Goal: Information Seeking & Learning: Find specific fact

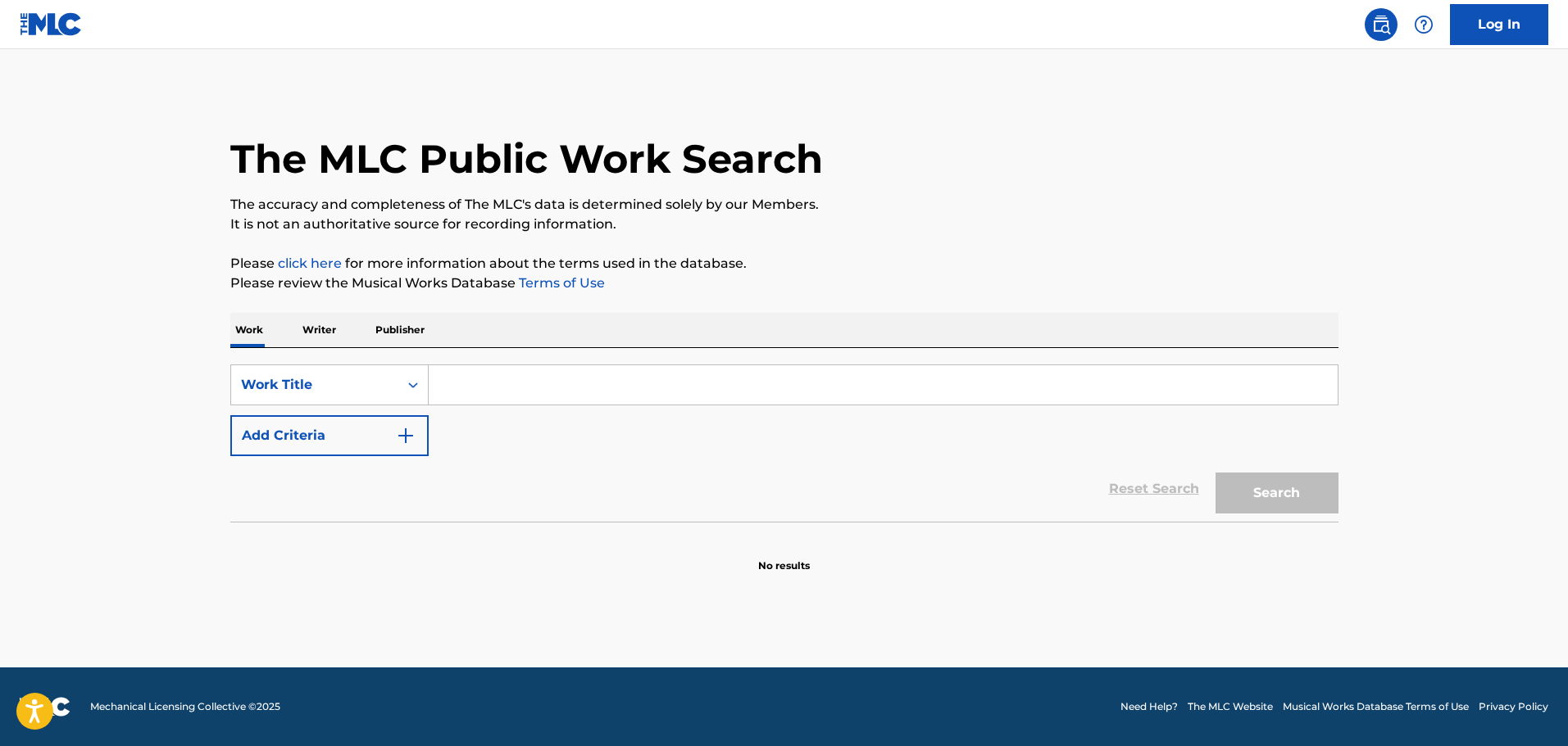
click at [613, 363] on div "SearchWithCriteria30418bfa-a7c1-4781-8ed4-92adf2484bed Work Title Add Criteria …" at bounding box center [784, 435] width 1108 height 174
click at [550, 361] on div "SearchWithCriteria30418bfa-a7c1-4781-8ed4-92adf2484bed Work Title Add Criteria …" at bounding box center [784, 435] width 1108 height 174
click at [530, 377] on input "Search Form" at bounding box center [883, 385] width 909 height 39
paste input "EGOISTICA"
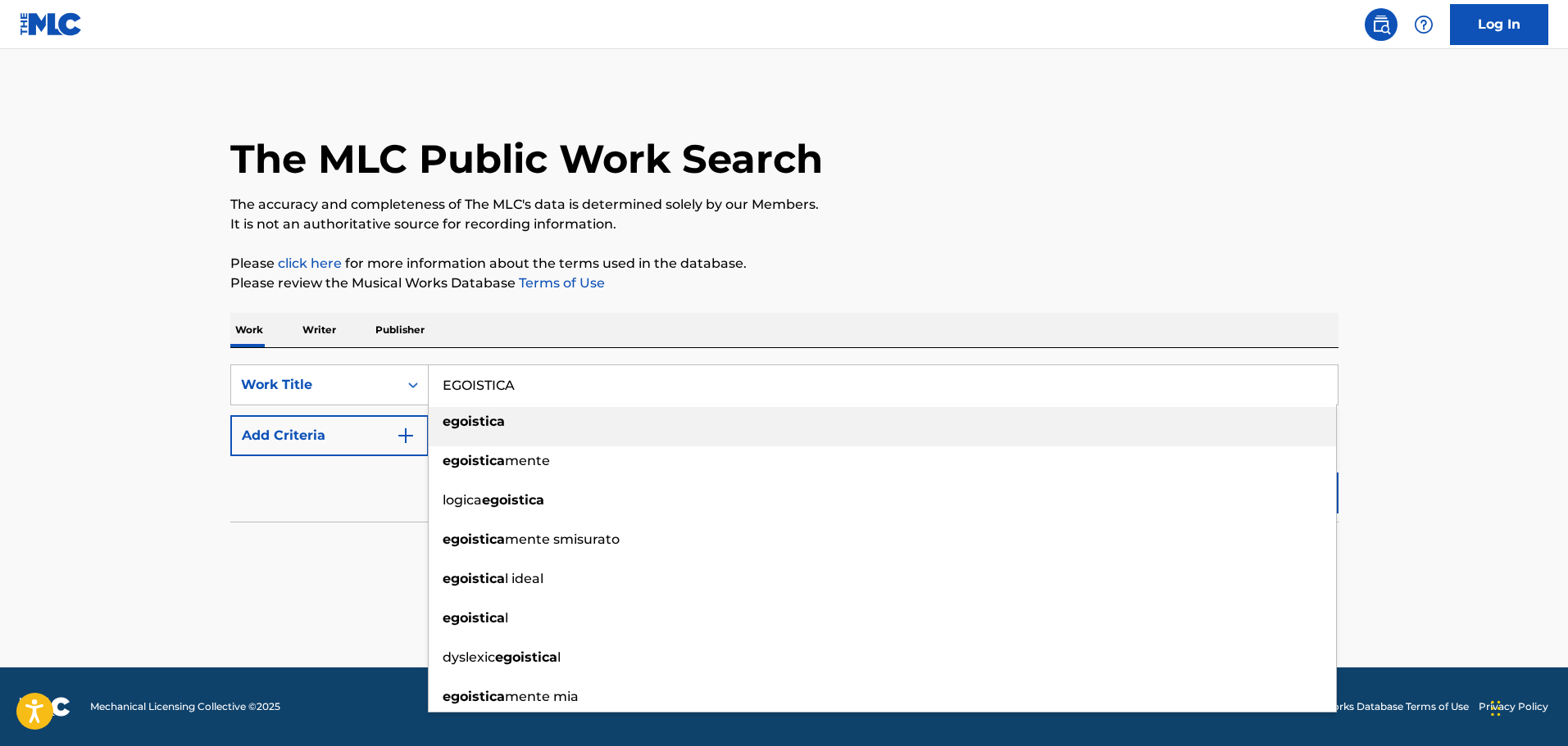
type input "EGOISTICA"
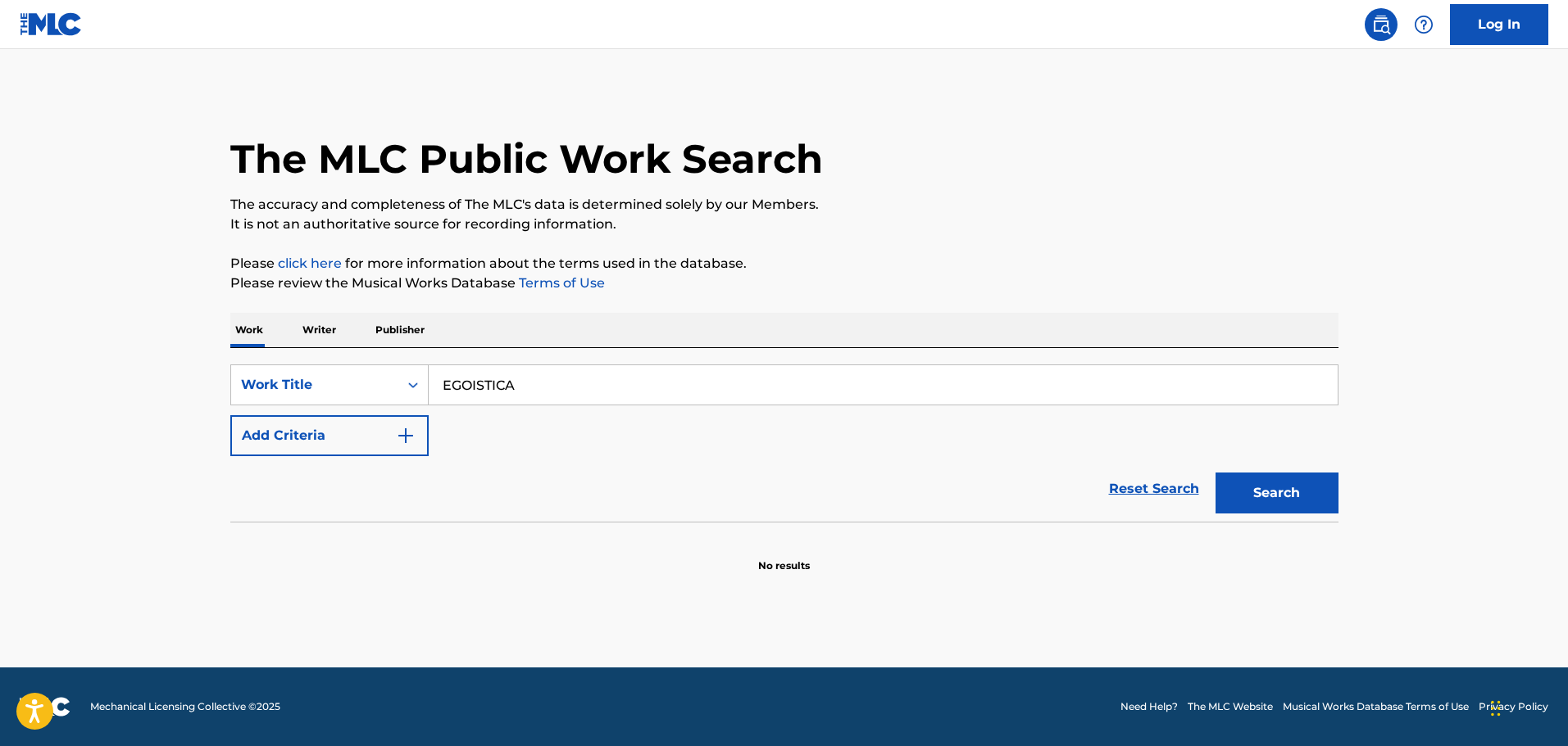
drag, startPoint x: 344, startPoint y: 482, endPoint x: 353, endPoint y: 472, distance: 13.5
click at [345, 481] on div "Reset Search Search" at bounding box center [784, 489] width 1108 height 66
click at [381, 448] on button "Add Criteria" at bounding box center [329, 436] width 198 height 41
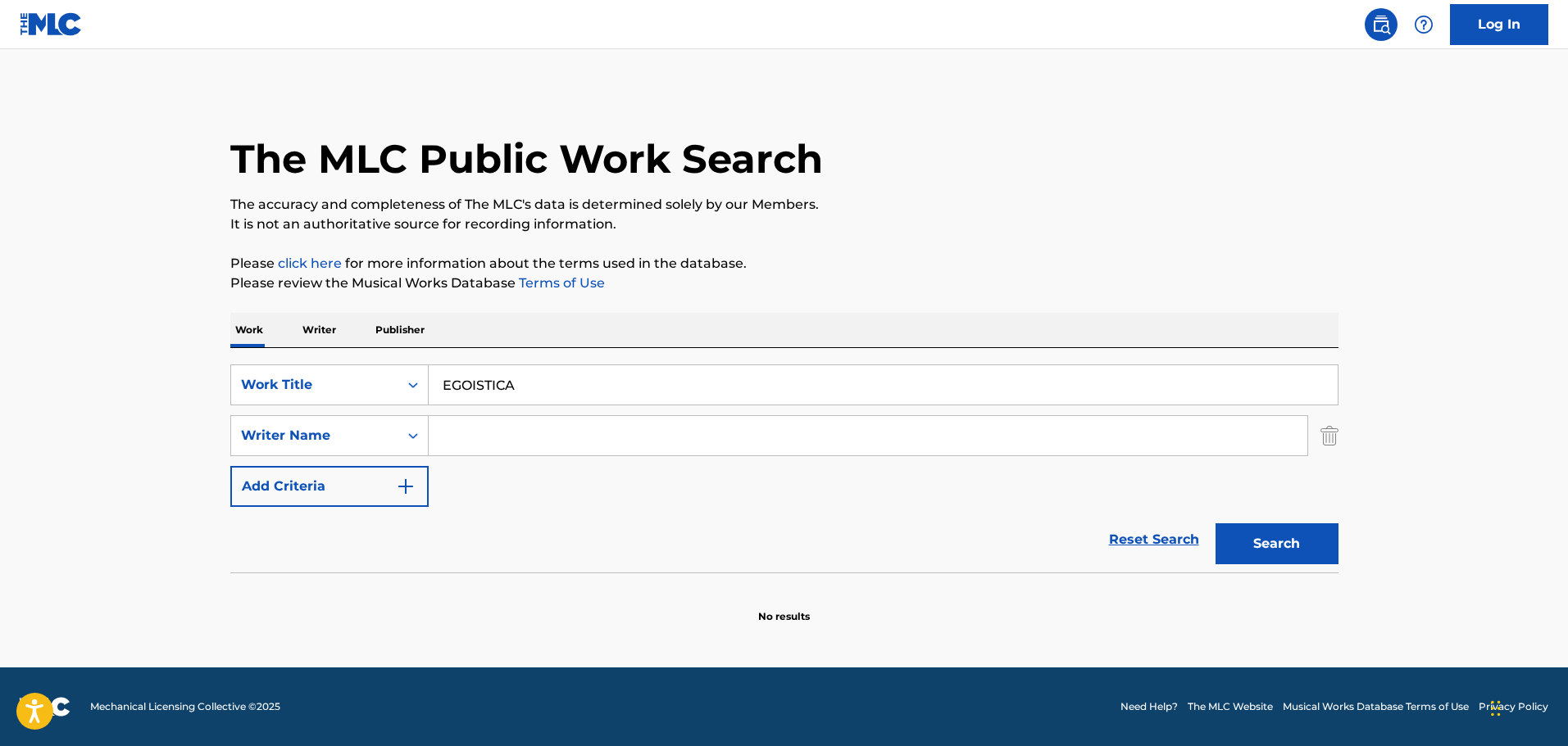
click at [523, 434] on input "Search Form" at bounding box center [867, 436] width 878 height 39
type input "[PERSON_NAME]"
click at [1222, 532] on button "Search" at bounding box center [1277, 543] width 123 height 41
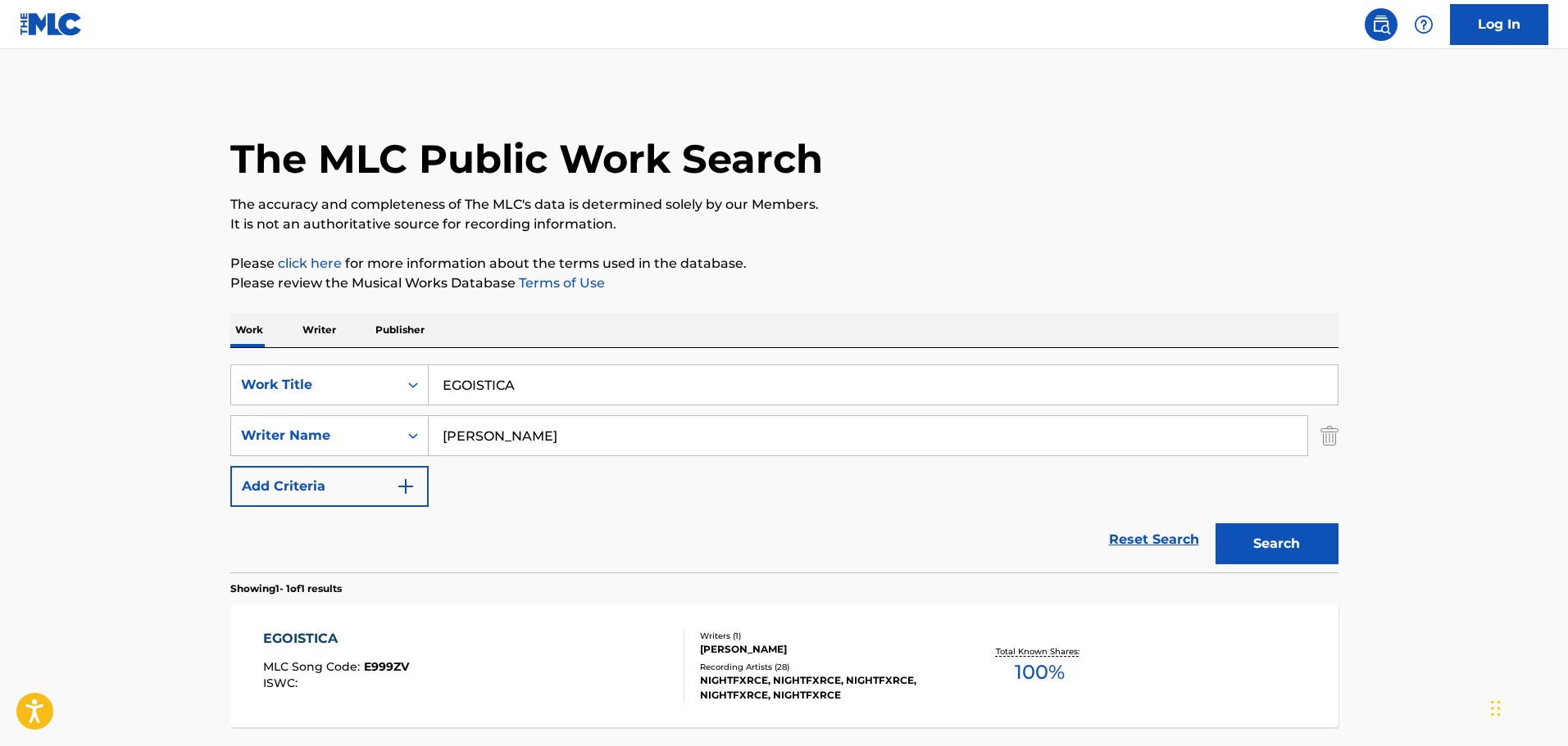
click at [598, 650] on div "EGOISTICA MLC Song Code : E999ZV ISWC :" at bounding box center [473, 665] width 421 height 73
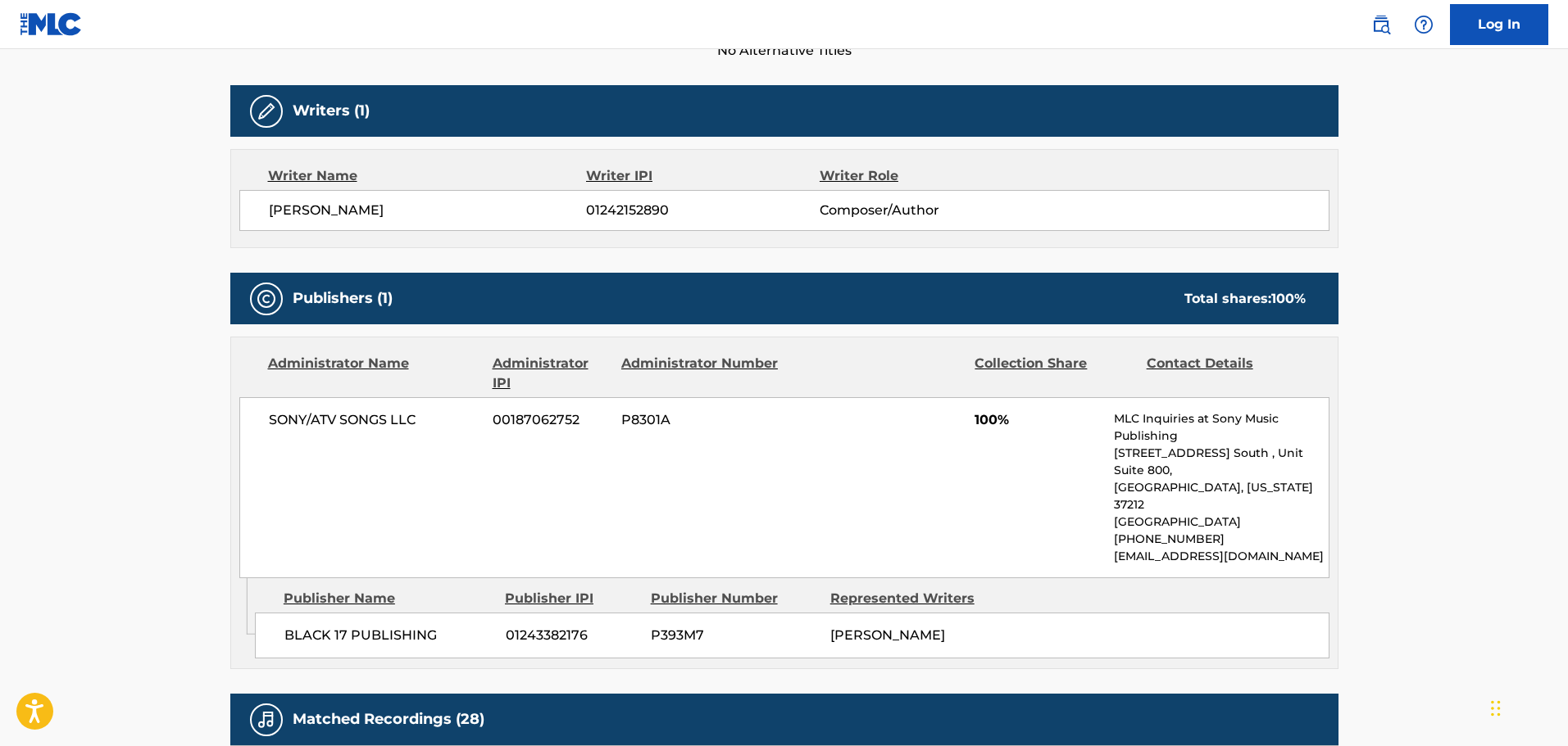
scroll to position [246, 0]
